Goal: Task Accomplishment & Management: Manage account settings

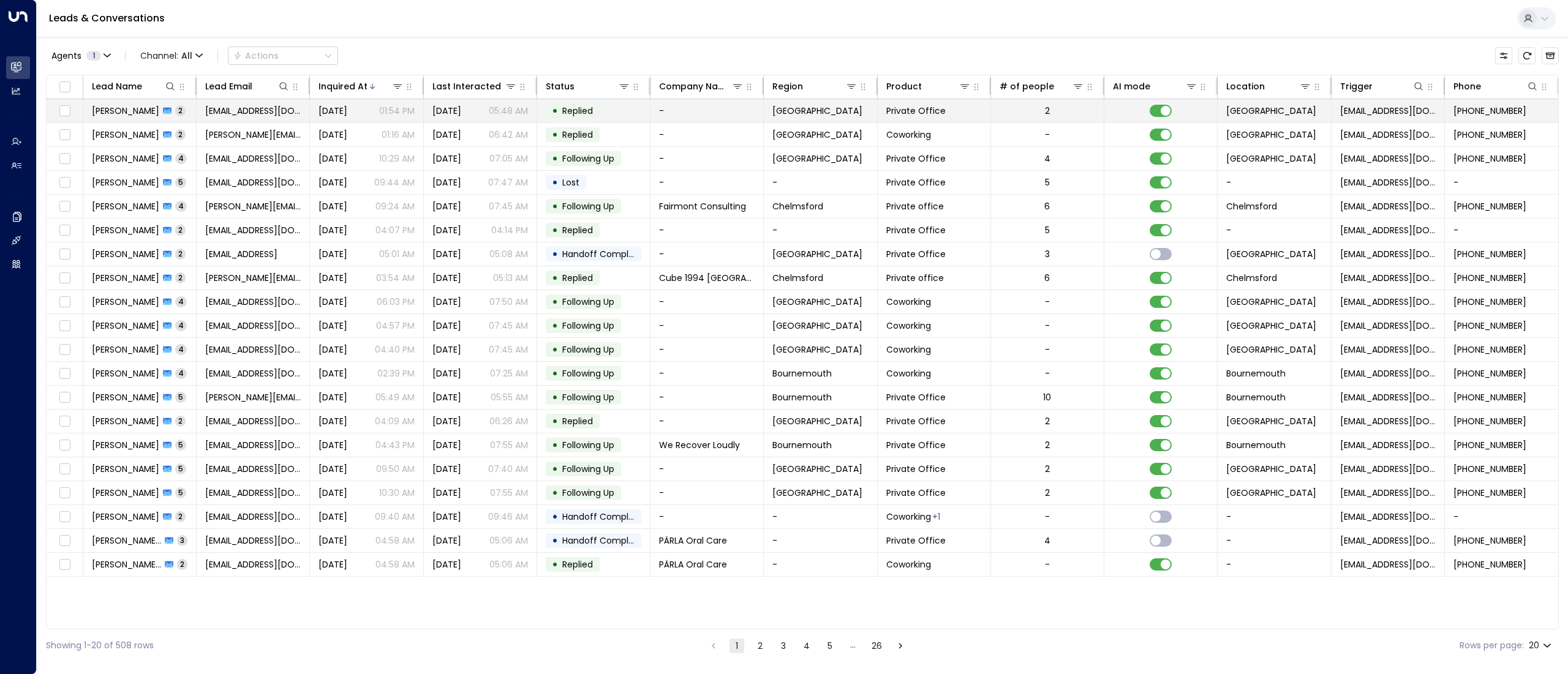
click at [126, 112] on span "[PERSON_NAME]" at bounding box center [126, 111] width 68 height 12
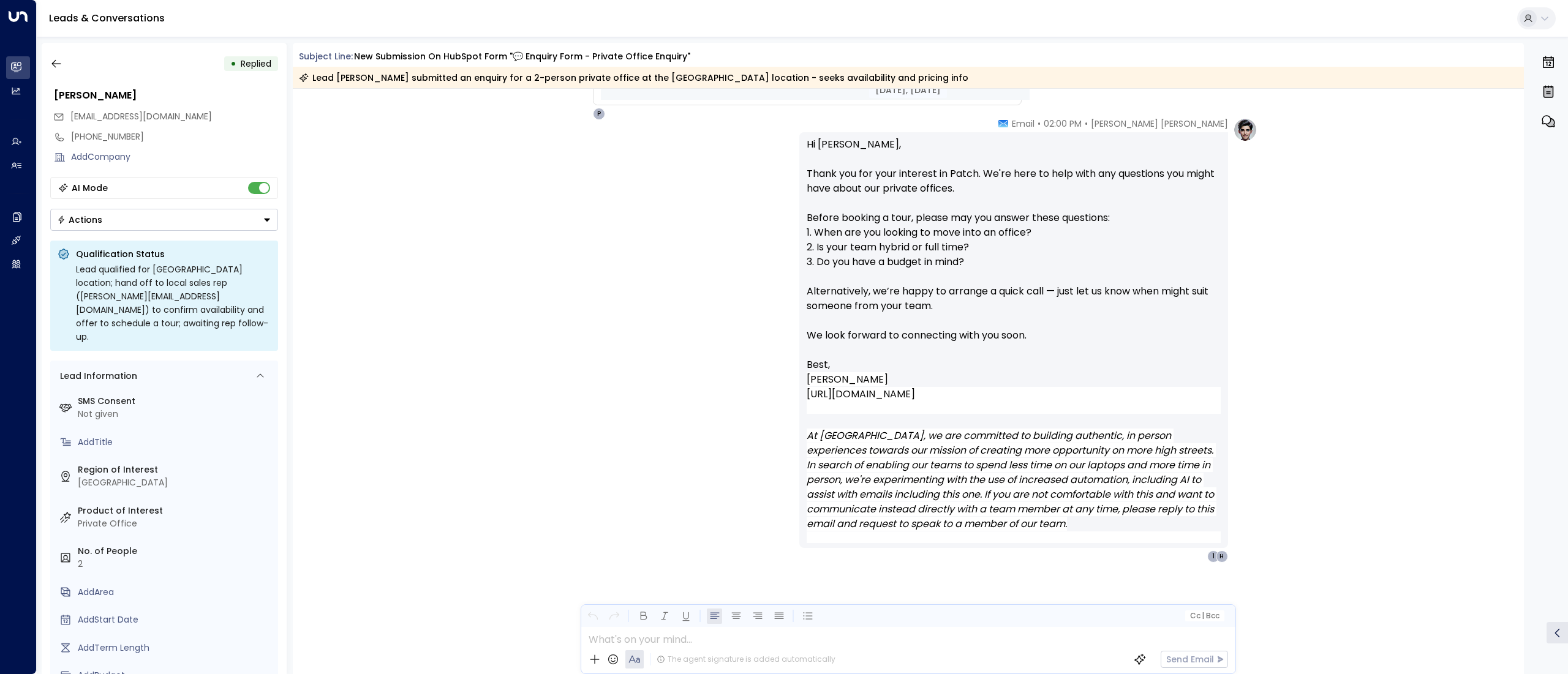
scroll to position [950, 0]
click at [64, 65] on button "button" at bounding box center [56, 63] width 22 height 22
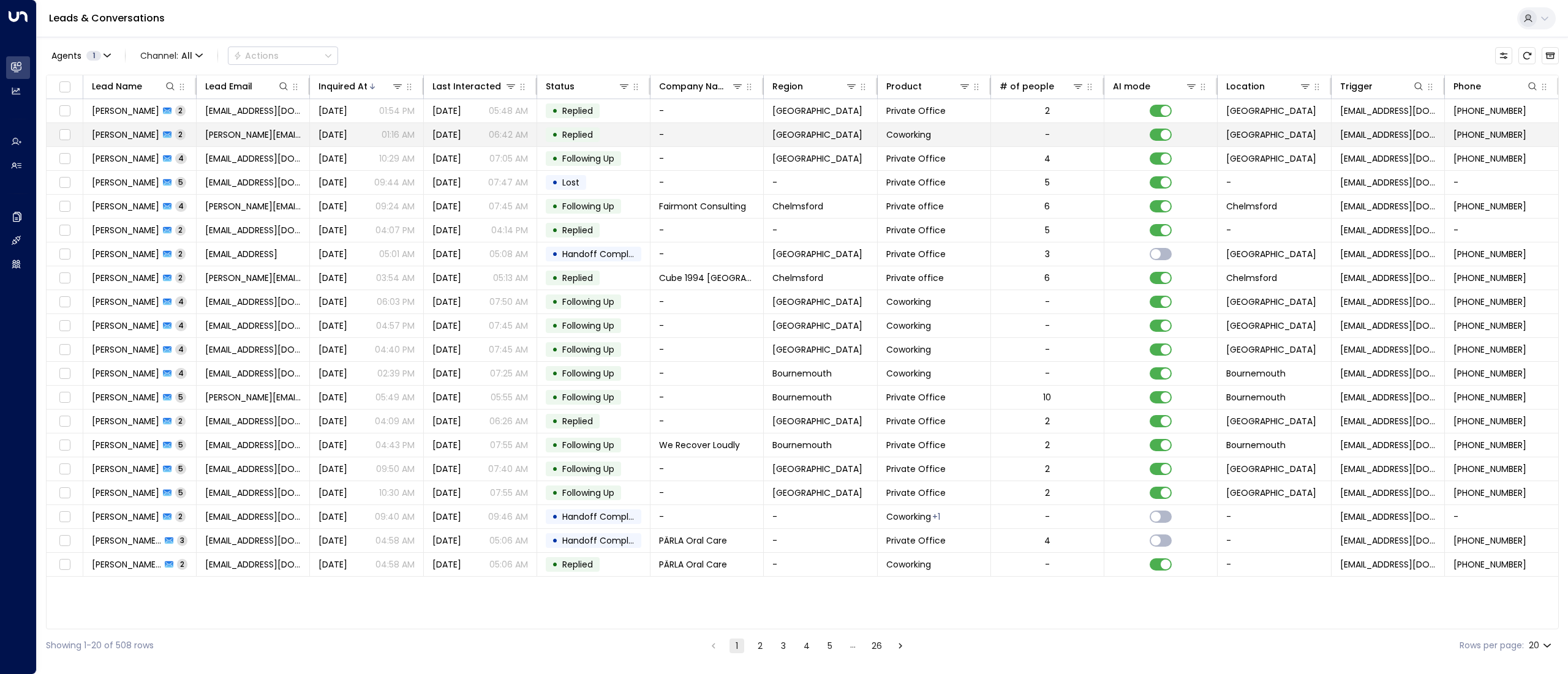
click at [109, 131] on span "[PERSON_NAME]" at bounding box center [126, 134] width 68 height 12
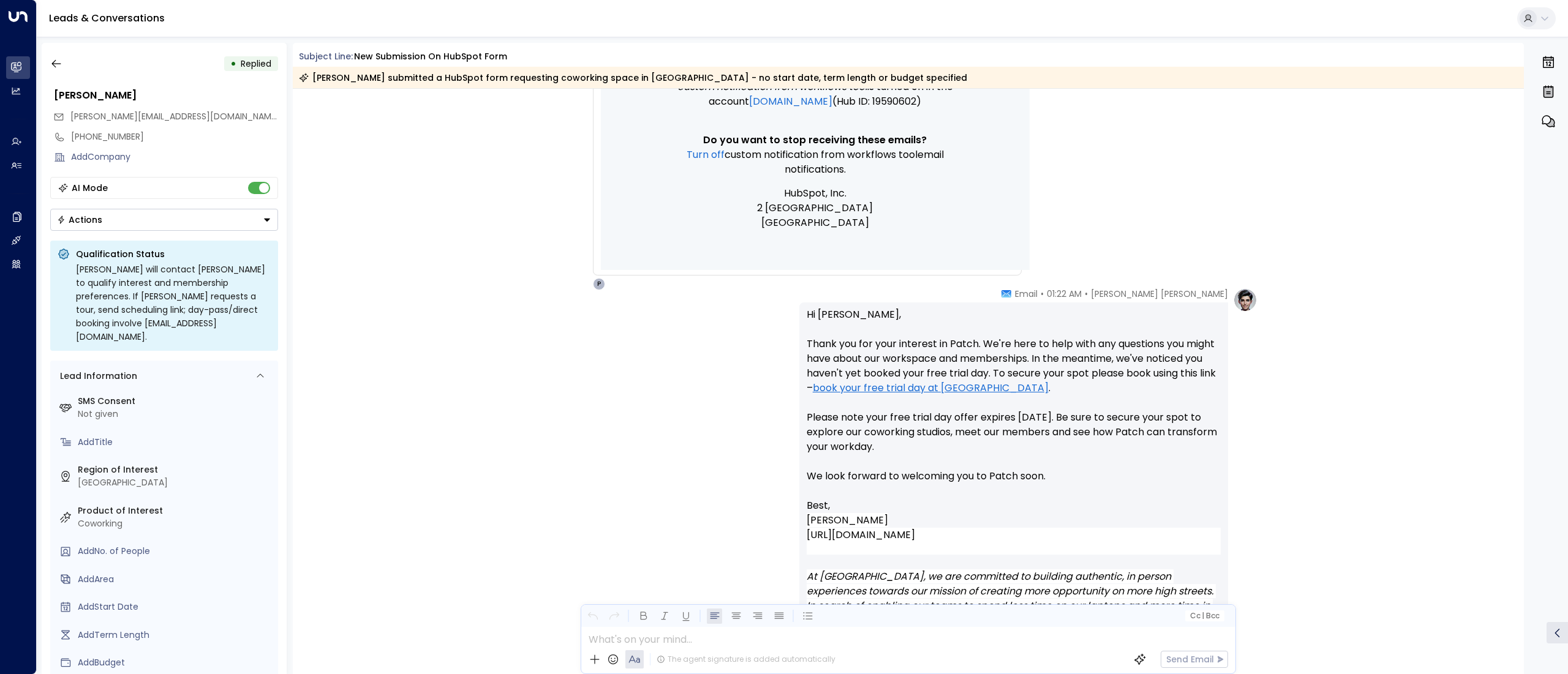
scroll to position [654, 0]
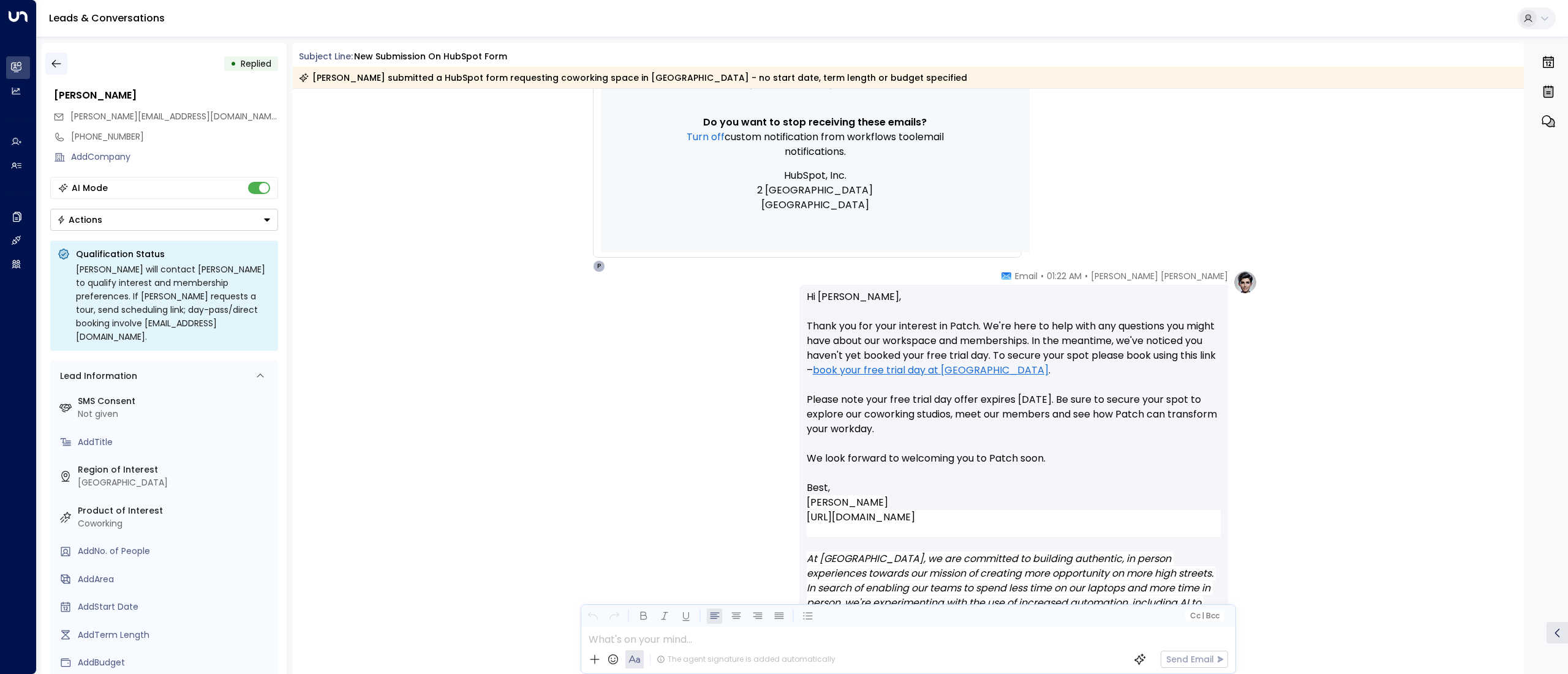
click at [52, 60] on icon "button" at bounding box center [56, 64] width 12 height 12
